Goal: Find specific page/section: Find specific page/section

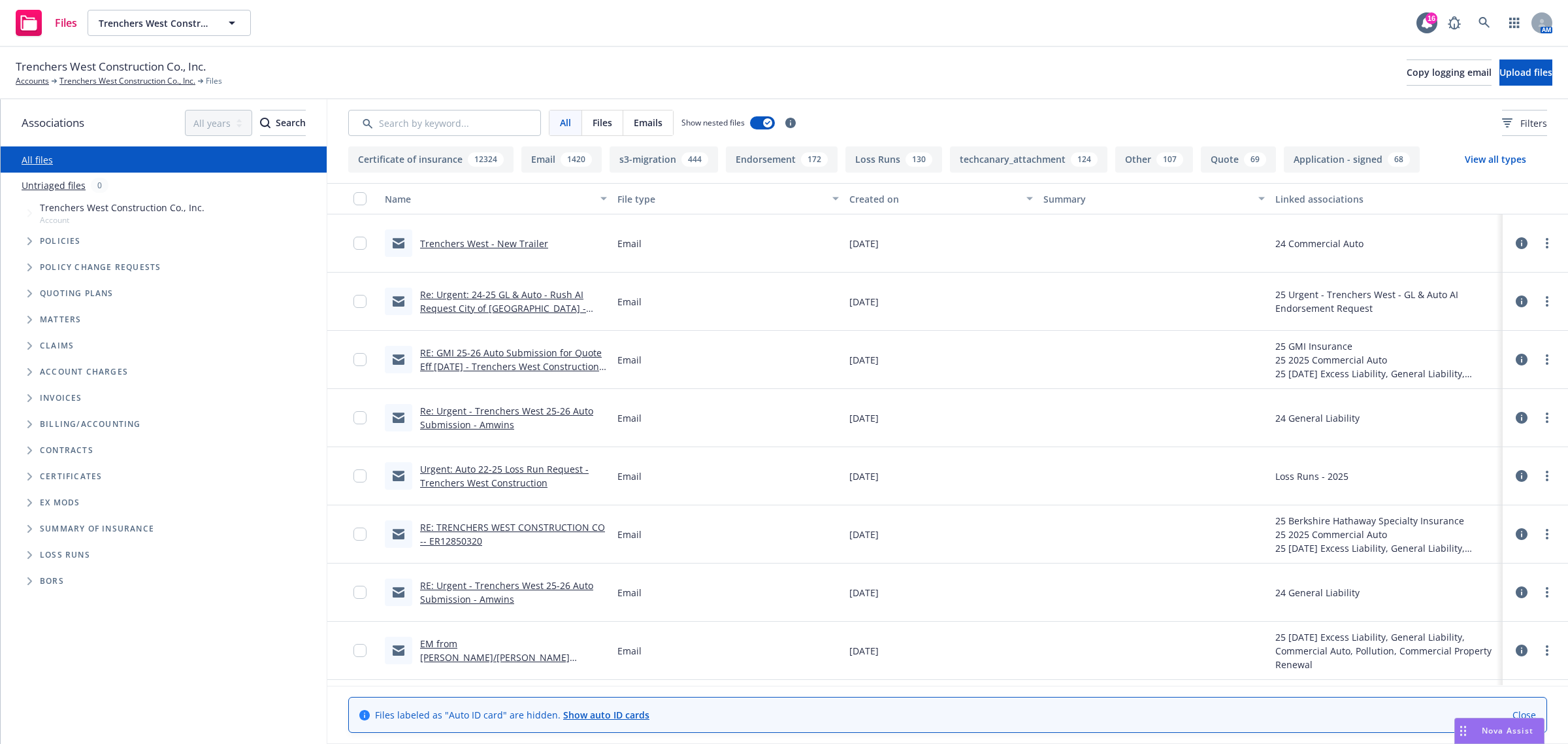
click at [1520, 717] on link "Close" at bounding box center [1524, 714] width 23 height 14
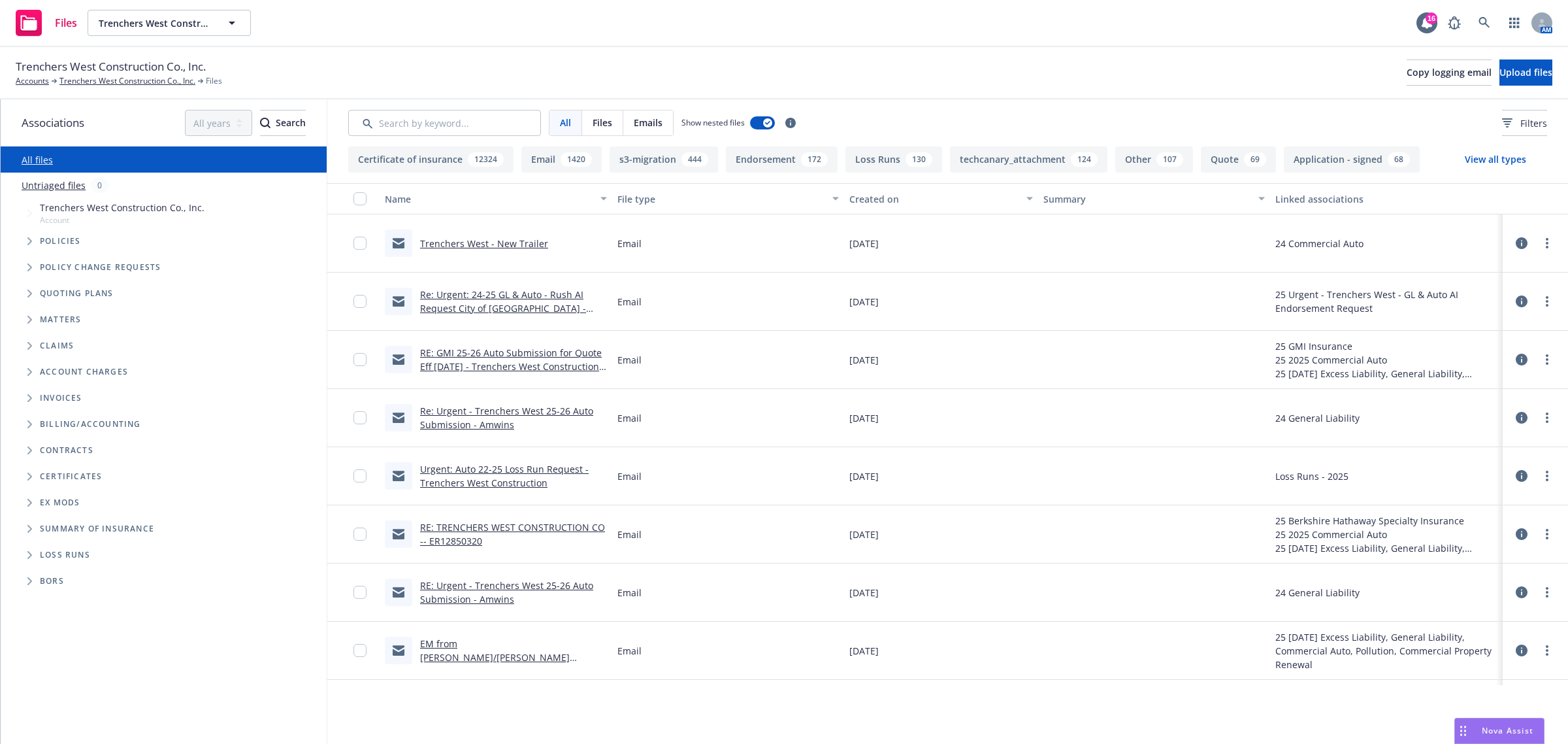
click at [1506, 727] on span "Nova Assist" at bounding box center [1508, 730] width 52 height 11
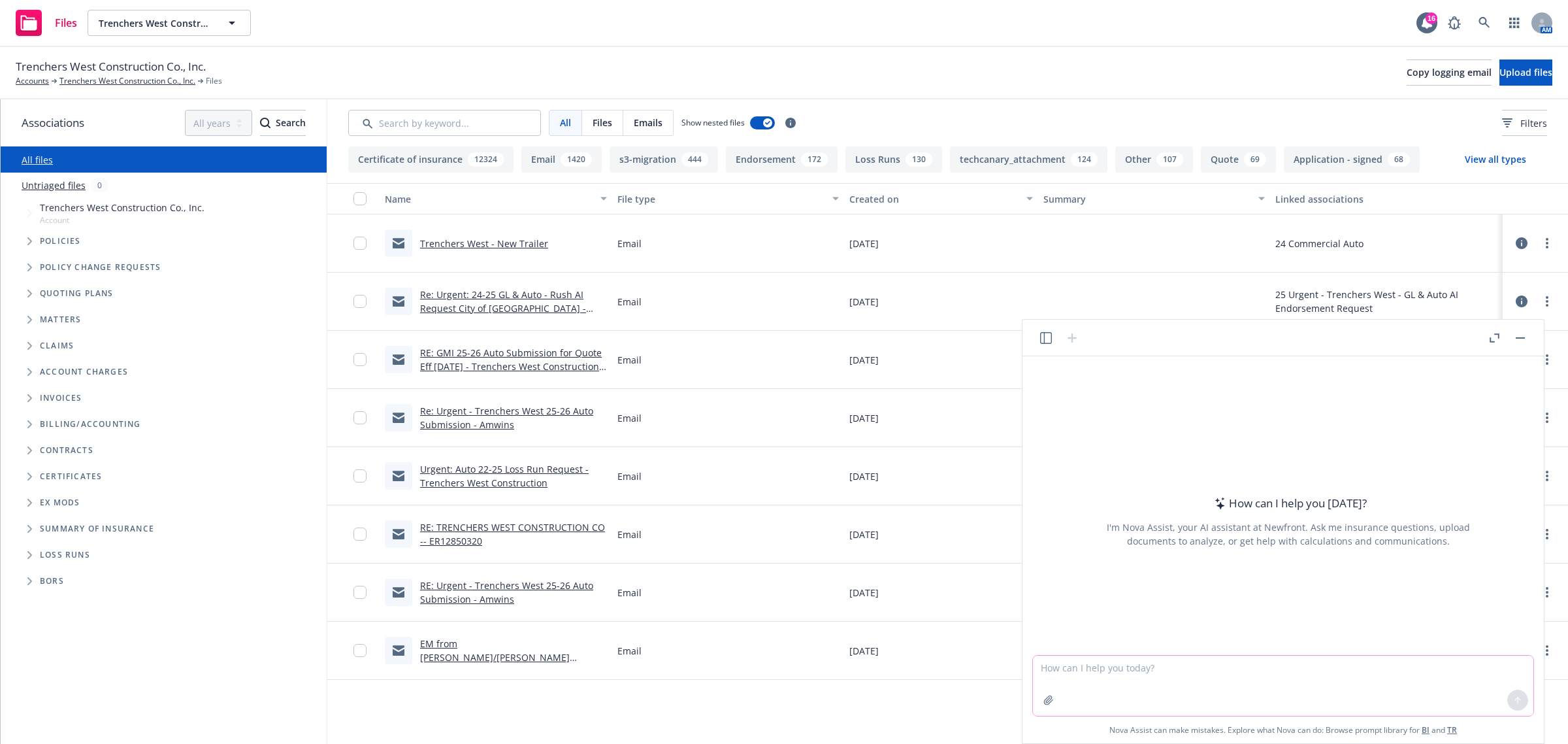
click at [1106, 674] on textarea at bounding box center [1283, 686] width 500 height 60
paste textarea "Hi [PERSON_NAME], We are on top of this and have contacted your carrier. If we …"
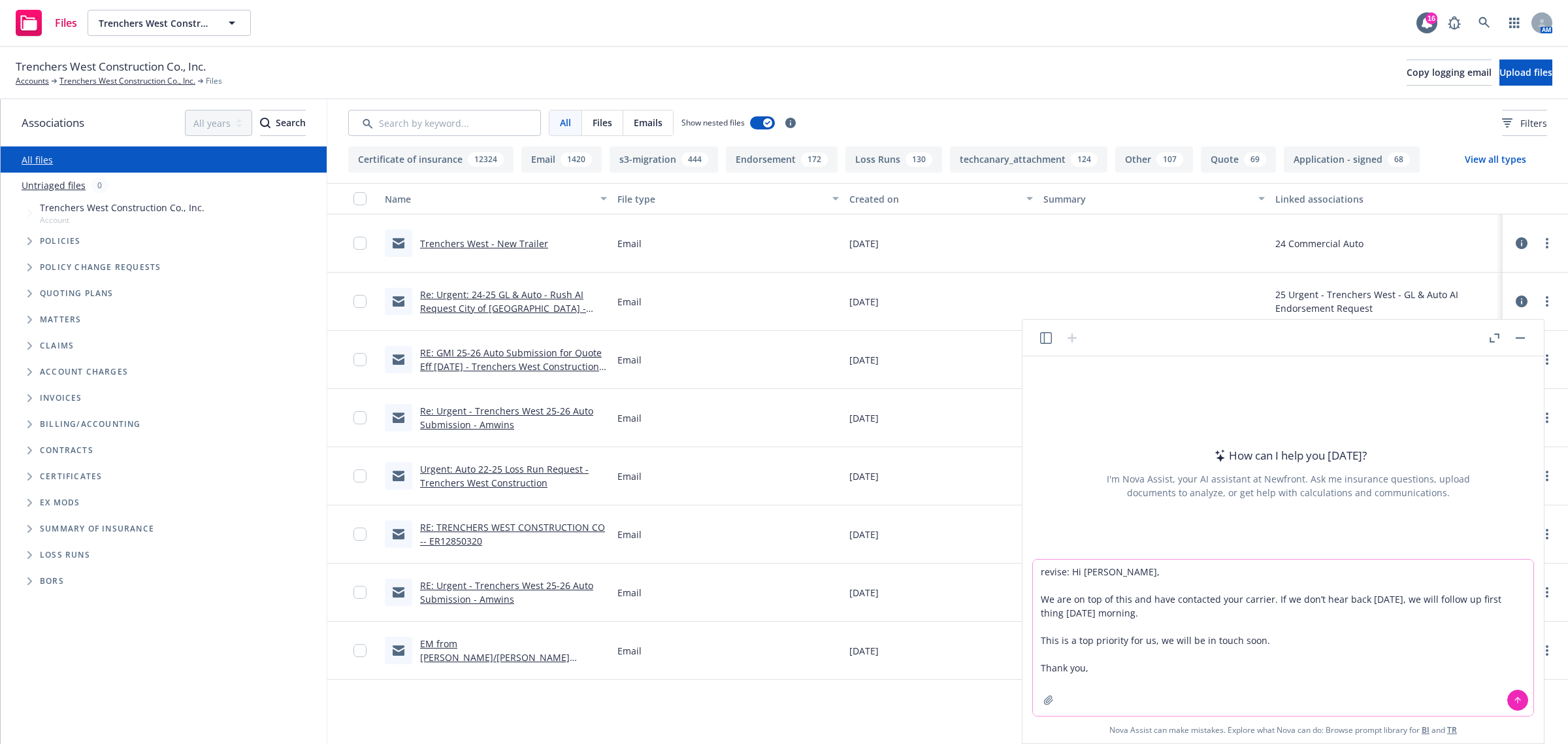
type textarea "revise: Hi [PERSON_NAME], We are on top of this and have contacted your carrier…"
click at [1531, 700] on div at bounding box center [1518, 700] width 31 height 31
click at [1522, 700] on button at bounding box center [1518, 700] width 21 height 21
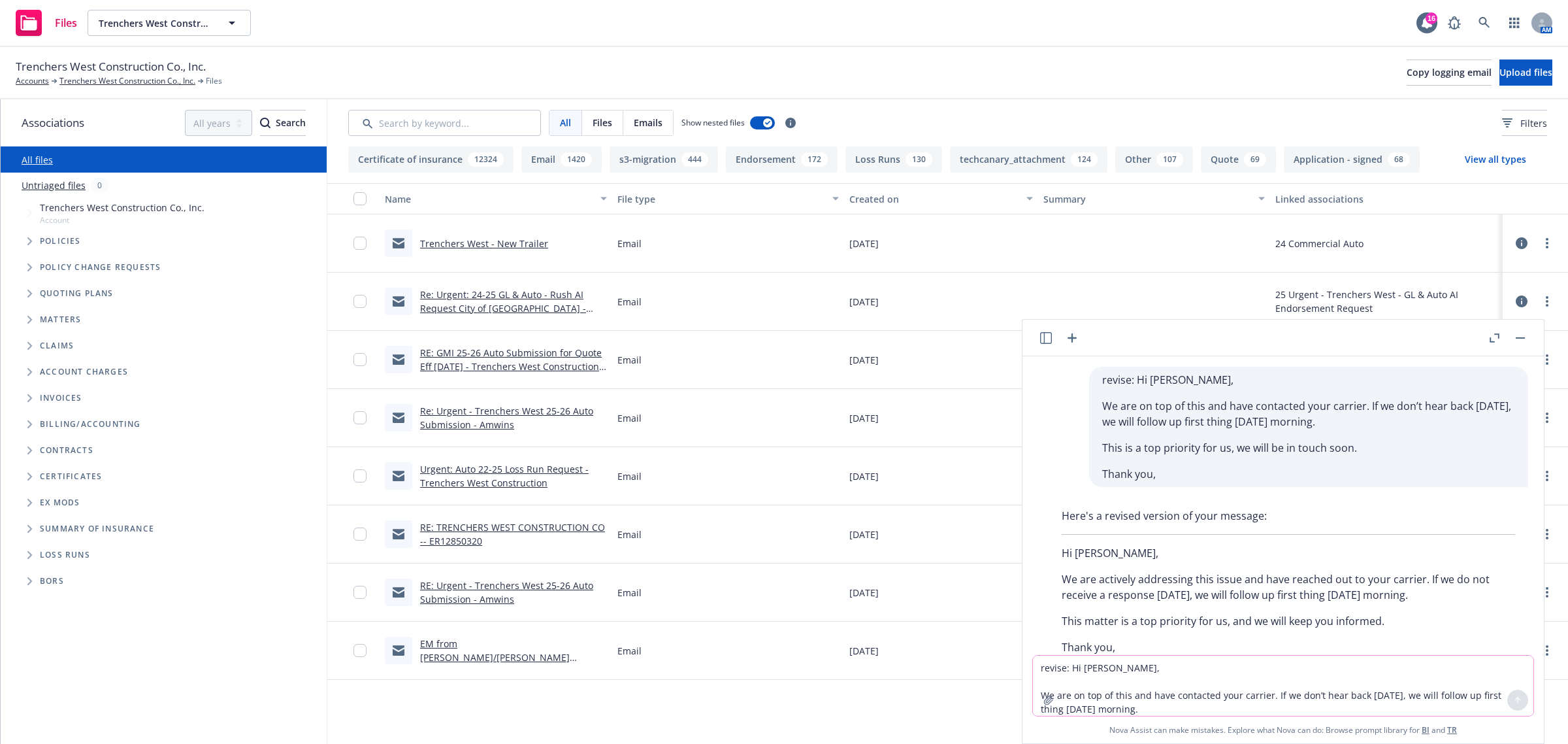
scroll to position [37, 0]
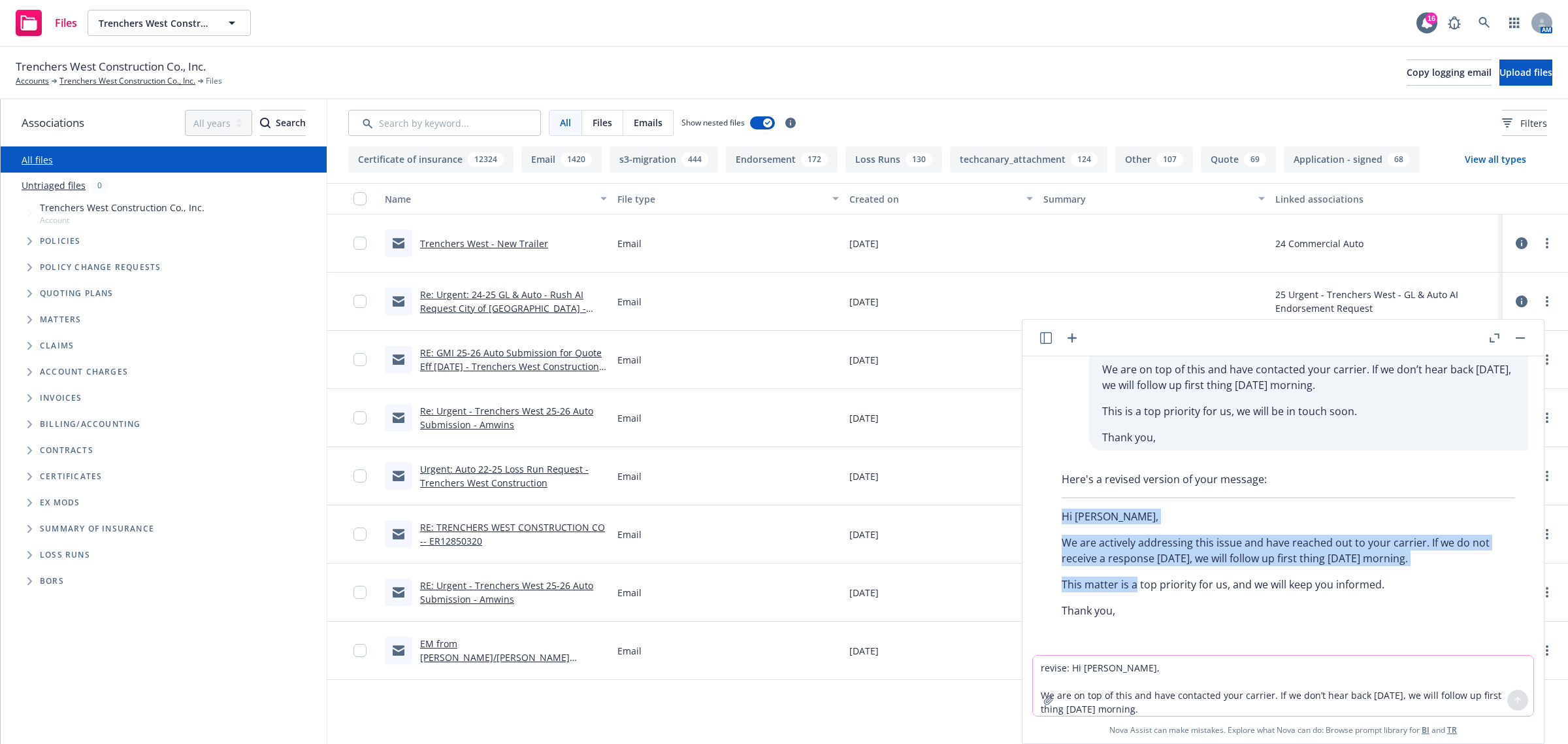
drag, startPoint x: 1062, startPoint y: 518, endPoint x: 1133, endPoint y: 583, distance: 96.3
click at [1133, 583] on div "Here's a revised version of your message: Hi [PERSON_NAME], We are actively add…" at bounding box center [1288, 544] width 480 height 157
click at [1516, 336] on button "button" at bounding box center [1520, 338] width 16 height 16
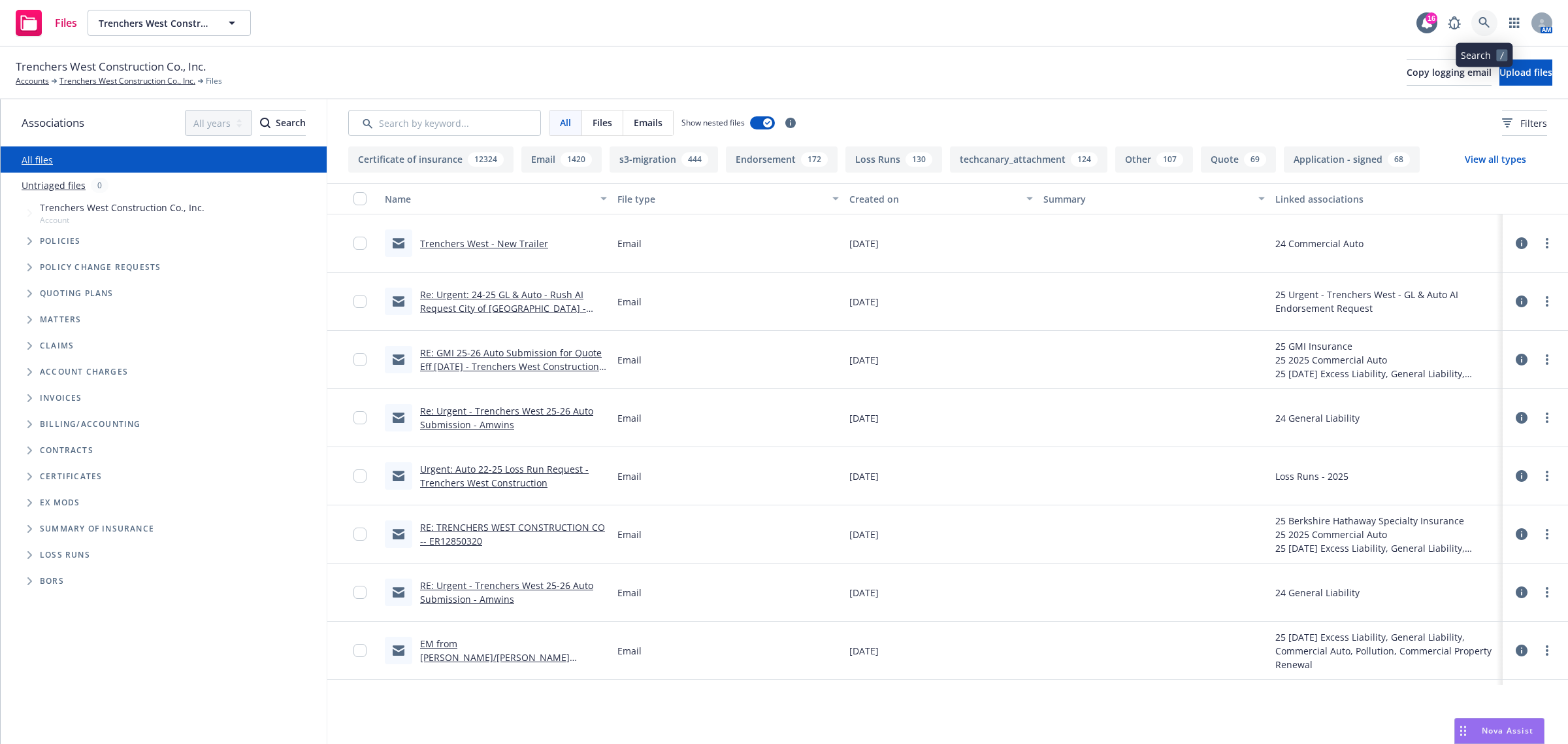
click at [1487, 17] on link at bounding box center [1484, 23] width 26 height 26
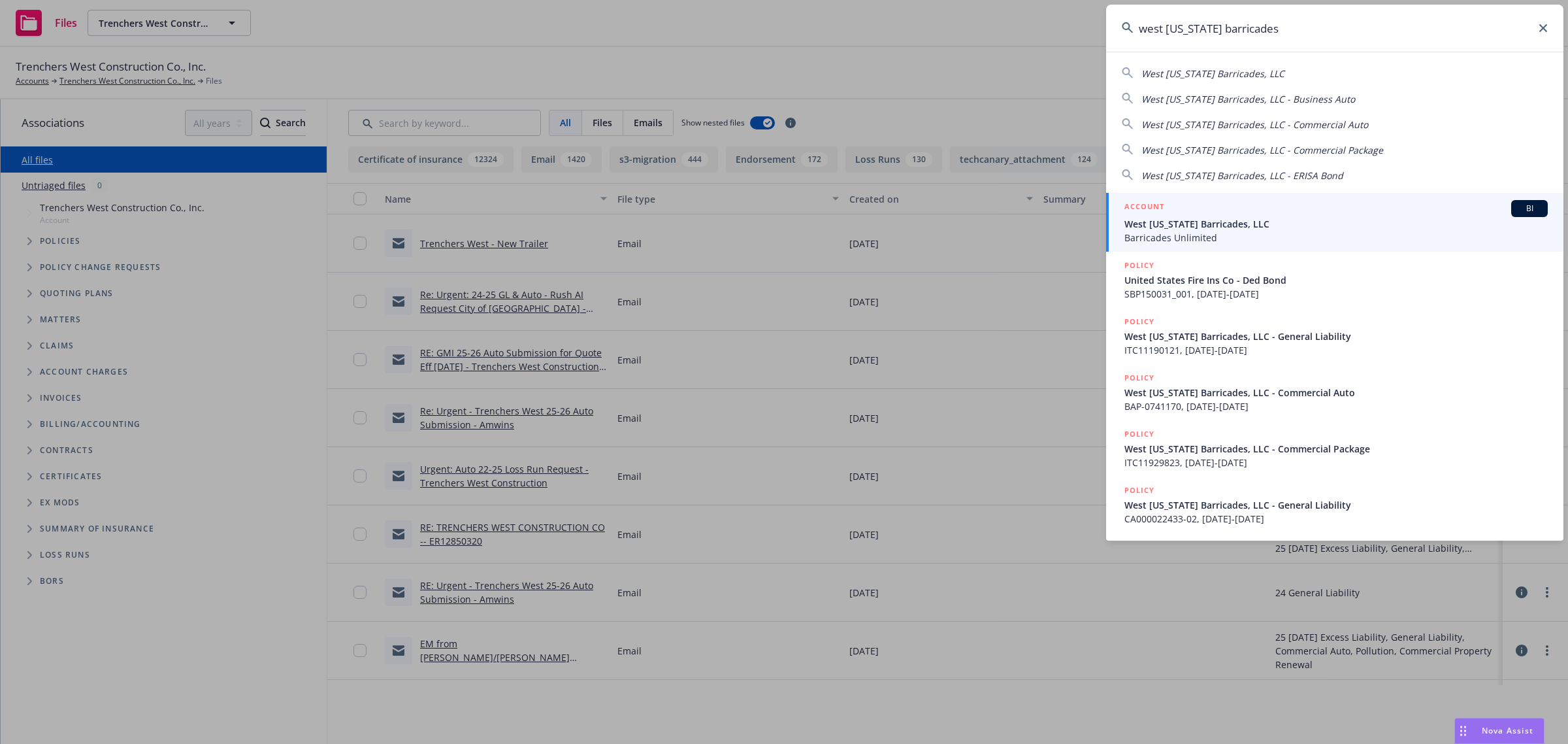
click at [1211, 70] on span "West [US_STATE] Barricades, LLC" at bounding box center [1213, 73] width 143 height 13
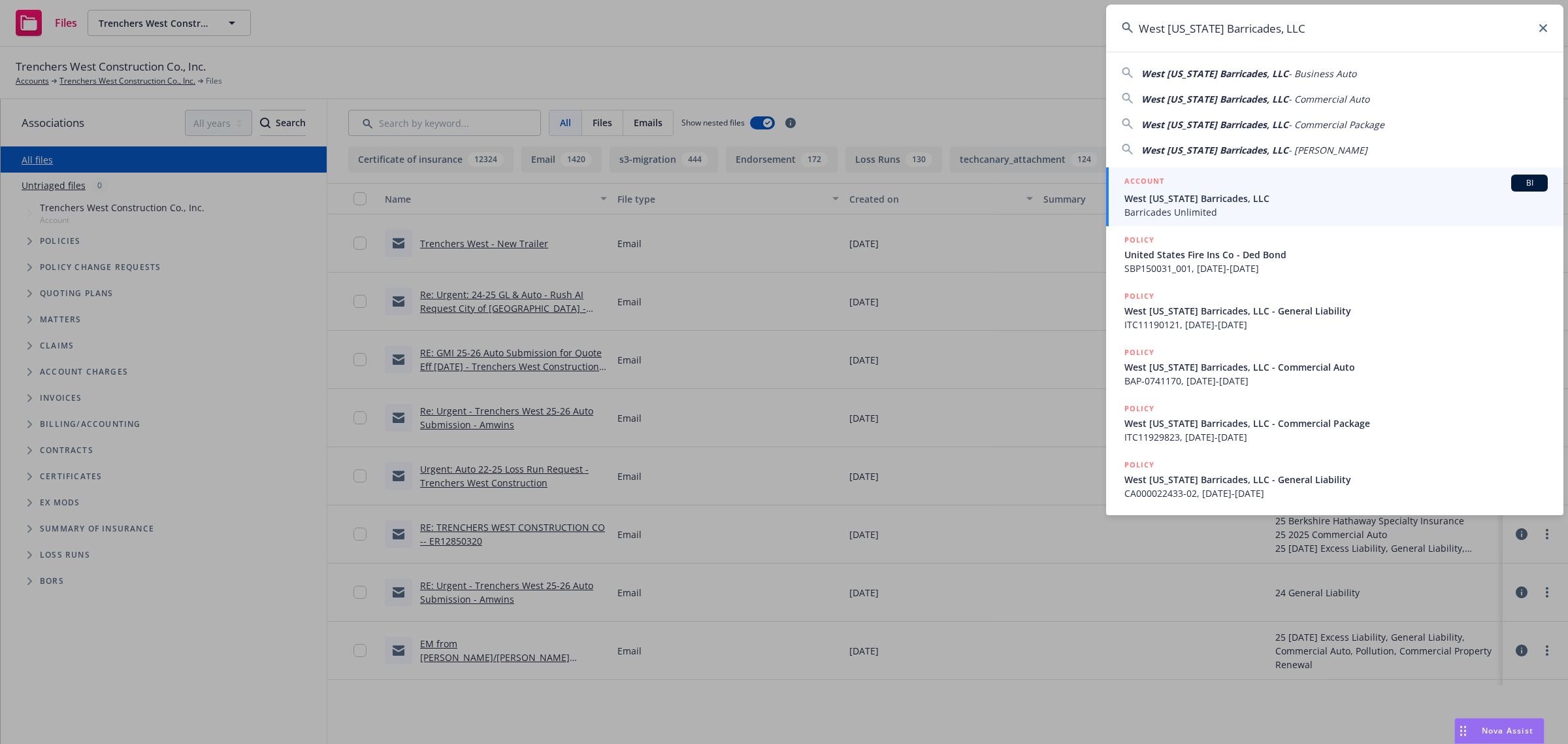
click at [1273, 66] on div "West [US_STATE] Barricades, LLC - Business Auto" at bounding box center [1249, 73] width 215 height 16
type input "West [US_STATE] Barricades, LLC - Business Auto"
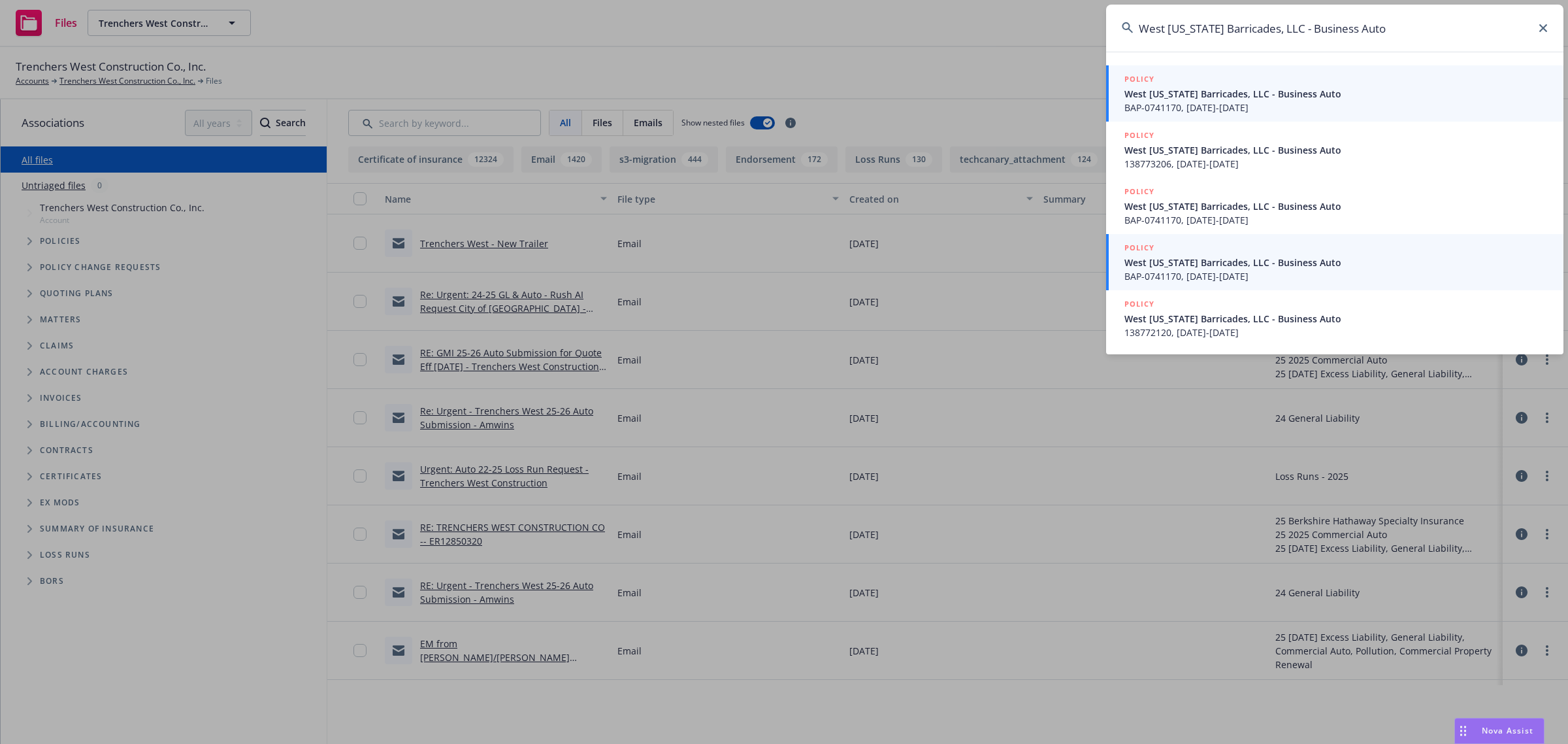
click at [1184, 97] on span "West [US_STATE] Barricades, LLC - Business Auto" at bounding box center [1336, 94] width 423 height 14
